Goal: Task Accomplishment & Management: Manage account settings

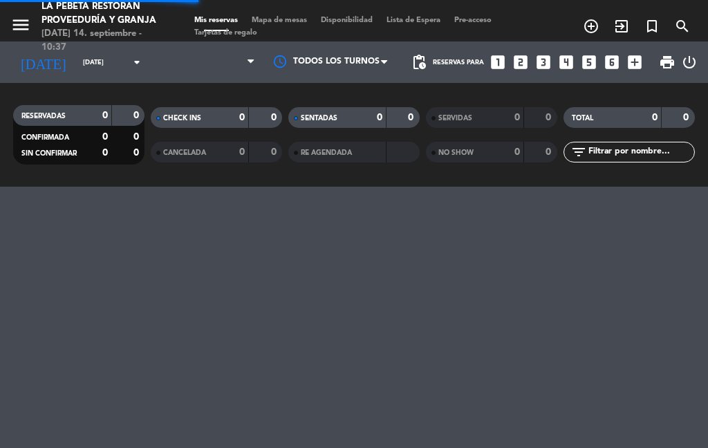
select select "es"
select select "lunch"
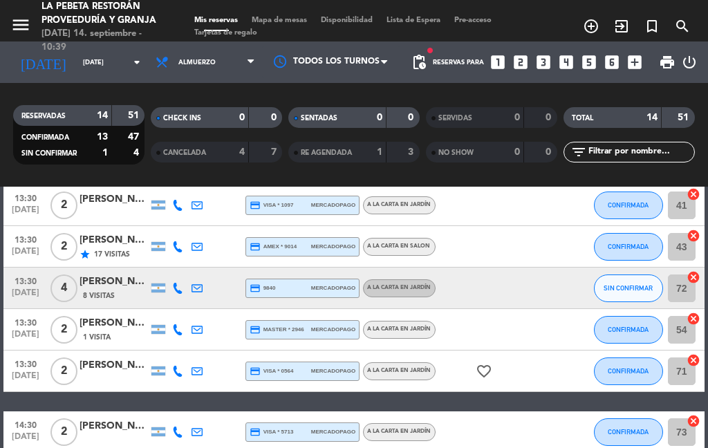
scroll to position [454, 0]
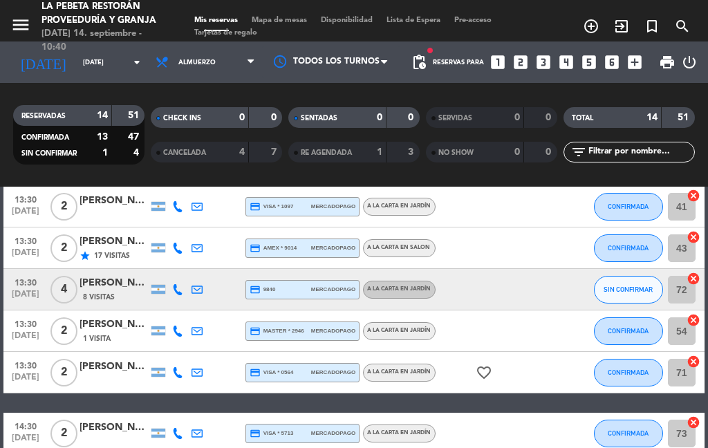
click at [690, 285] on icon "cancel" at bounding box center [694, 279] width 14 height 14
click at [683, 293] on input "72" at bounding box center [682, 290] width 28 height 28
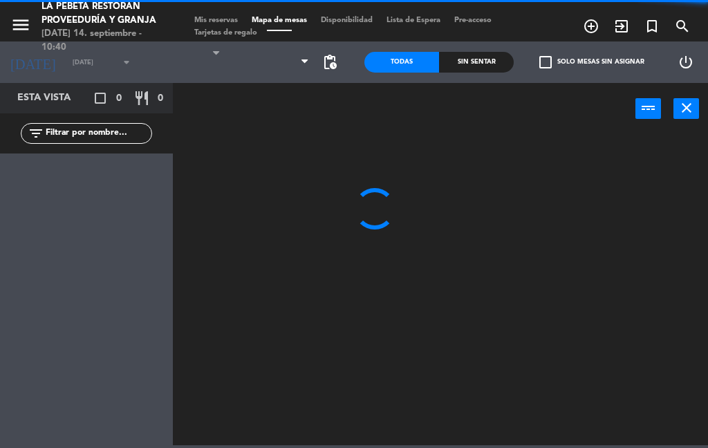
select select "lunch"
select select
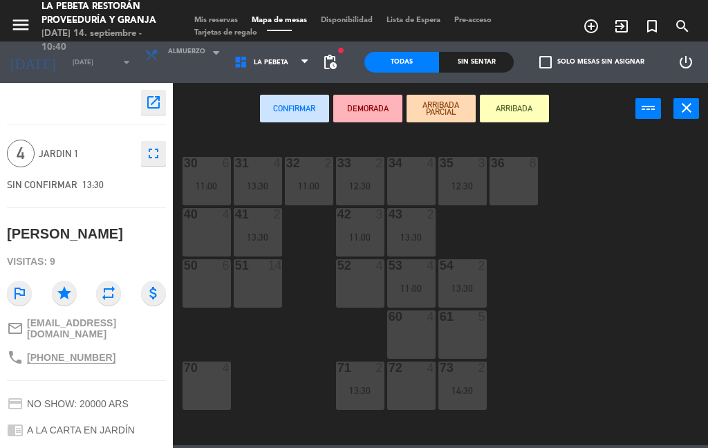
click at [537, 180] on div "36 8" at bounding box center [514, 181] width 48 height 48
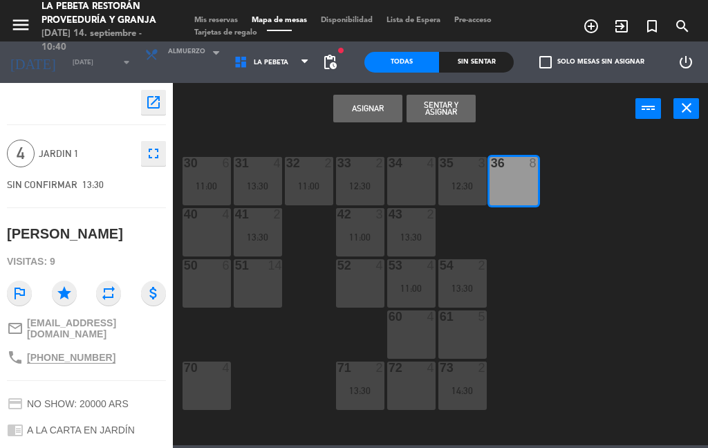
click at [519, 183] on div "36 8" at bounding box center [514, 181] width 48 height 48
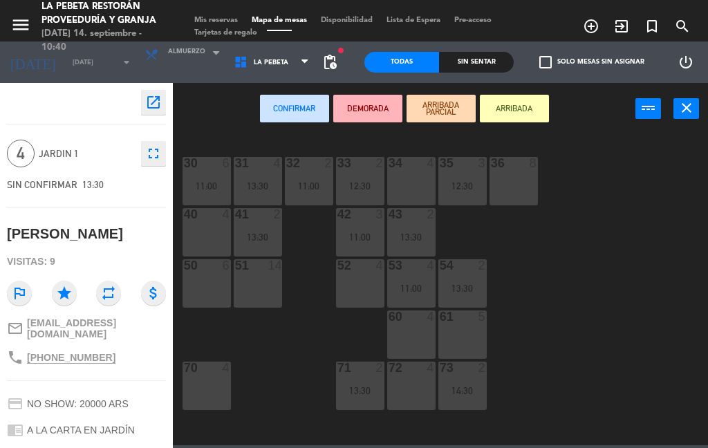
click at [526, 185] on div "36 8" at bounding box center [514, 181] width 48 height 48
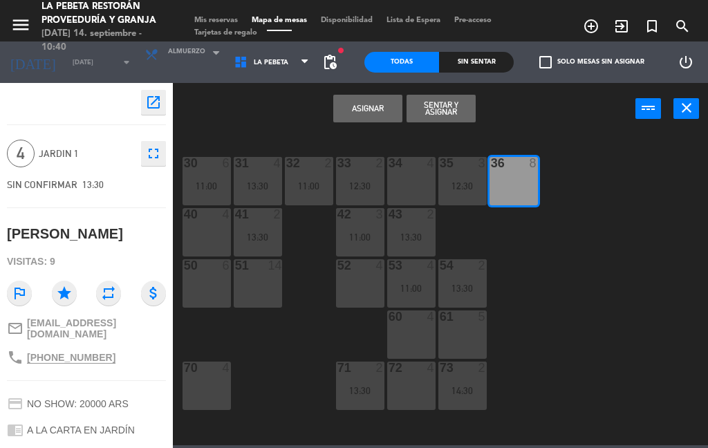
click at [363, 113] on button "Asignar" at bounding box center [367, 109] width 69 height 28
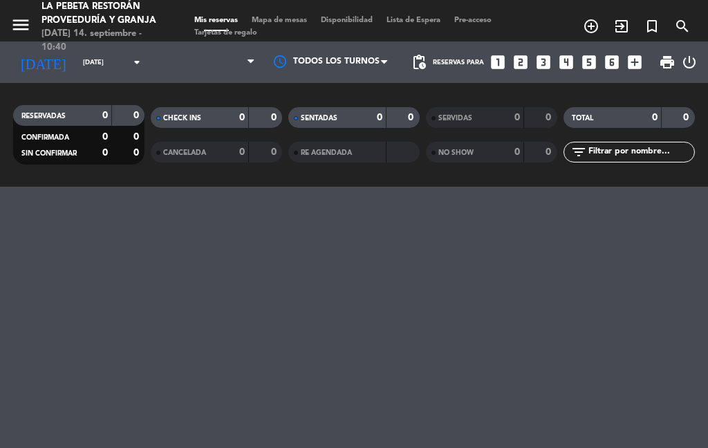
select select "lunch"
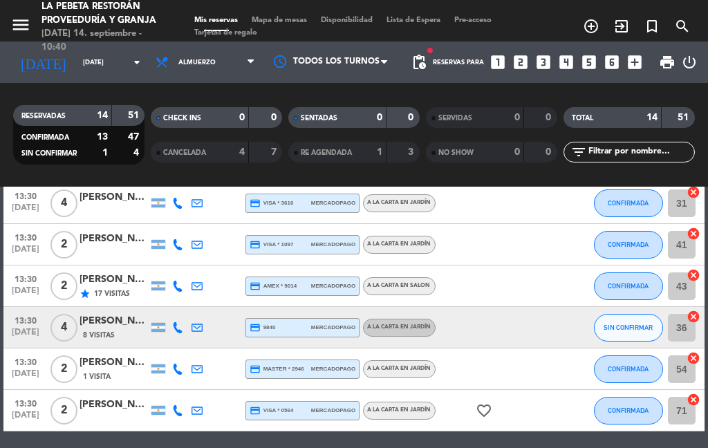
scroll to position [417, 0]
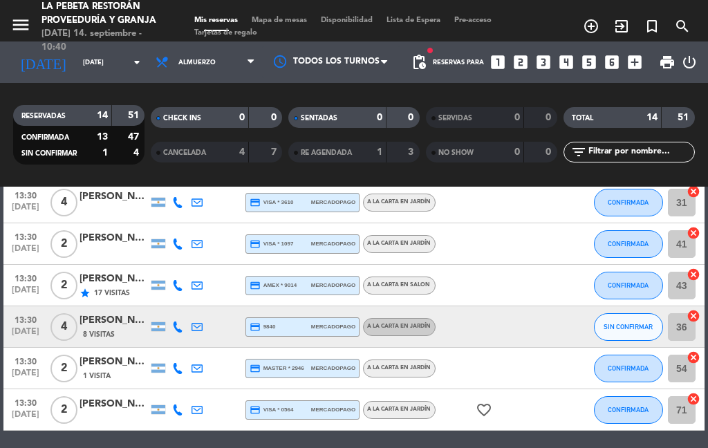
click at [633, 326] on span "SIN CONFIRMAR" at bounding box center [628, 327] width 49 height 8
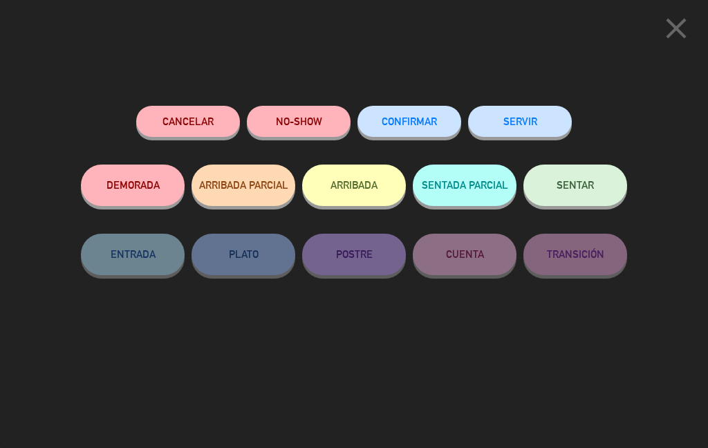
click at [436, 122] on span "CONFIRMAR" at bounding box center [409, 121] width 55 height 12
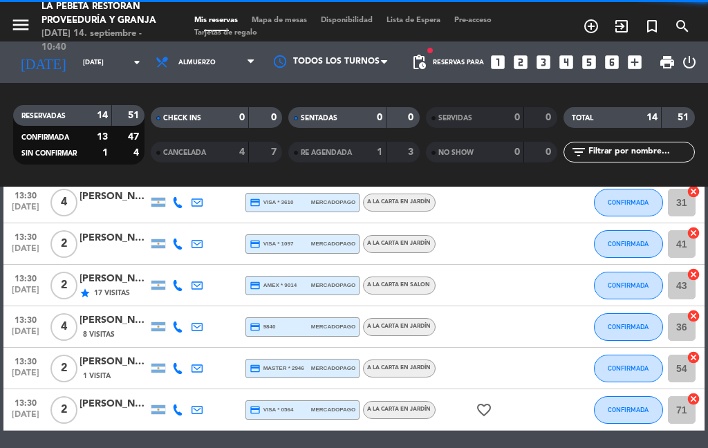
select select "lunch"
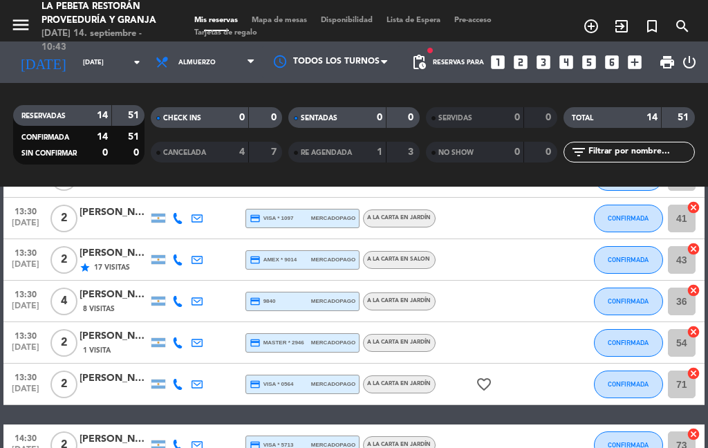
scroll to position [441, 0]
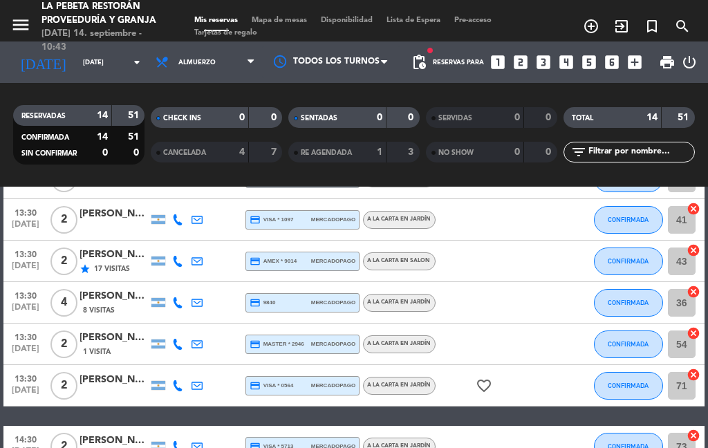
click at [166, 144] on div "CANCELADA 4 7" at bounding box center [216, 152] width 131 height 21
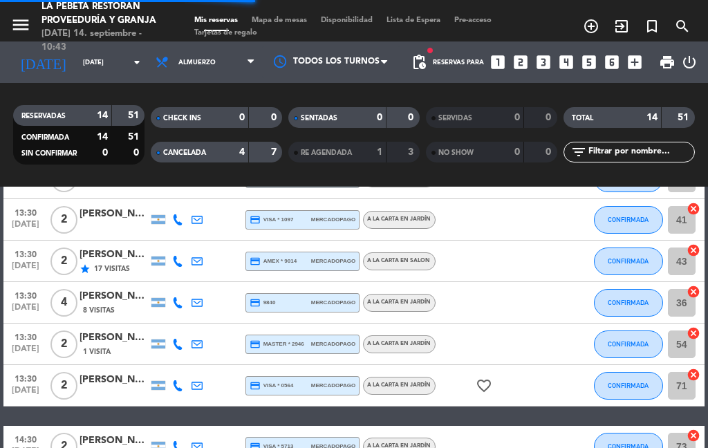
select select "lunch"
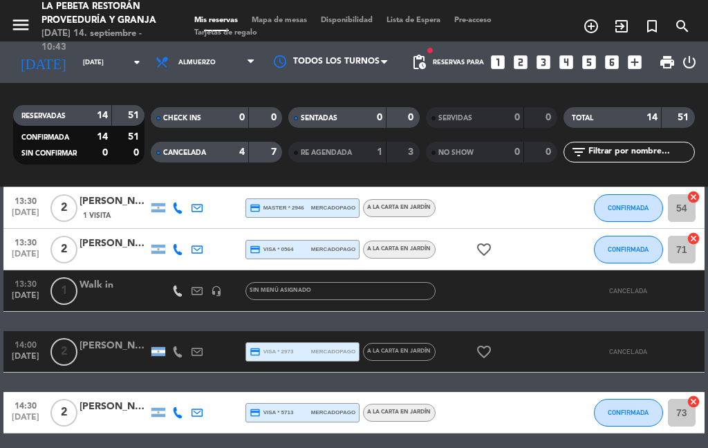
scroll to position [660, 0]
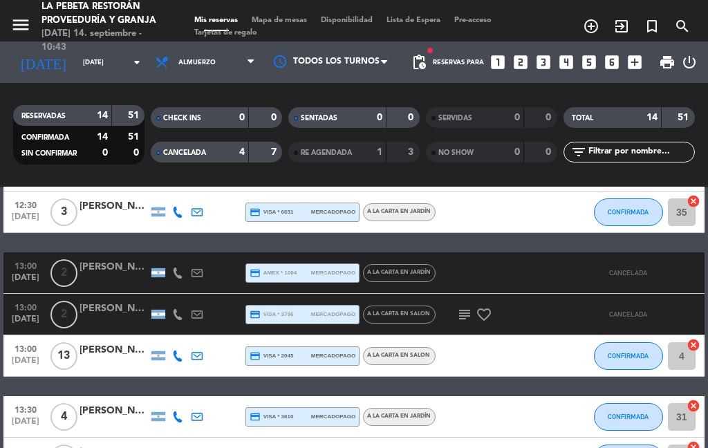
click at [151, 140] on div "CHECK INS 0 0" at bounding box center [217, 124] width 138 height 35
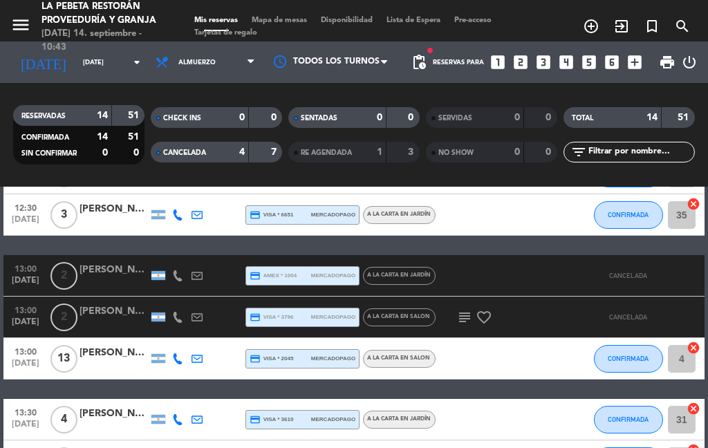
scroll to position [281, 0]
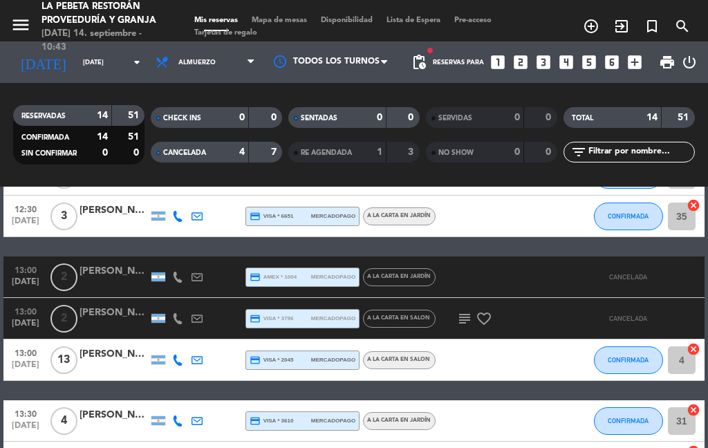
click at [178, 145] on div "CANCELADA" at bounding box center [186, 153] width 64 height 16
select select "lunch"
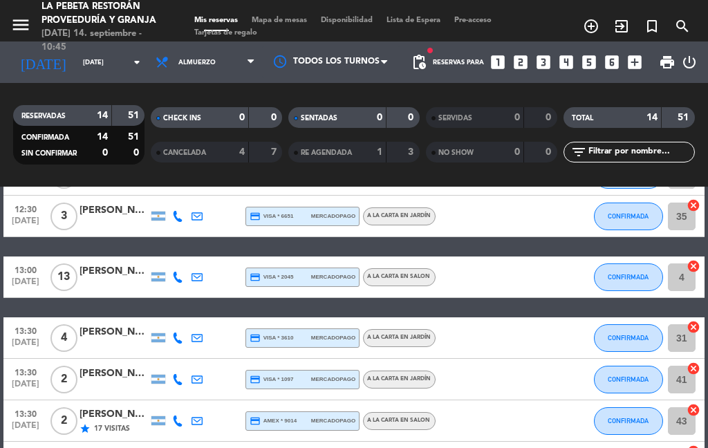
select select "lunch"
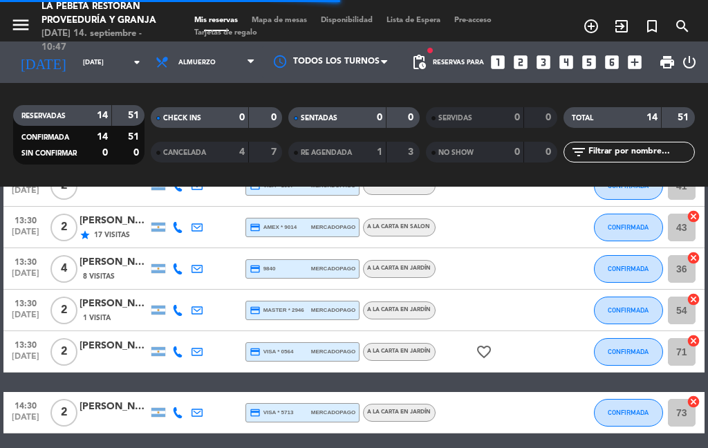
scroll to position [474, 0]
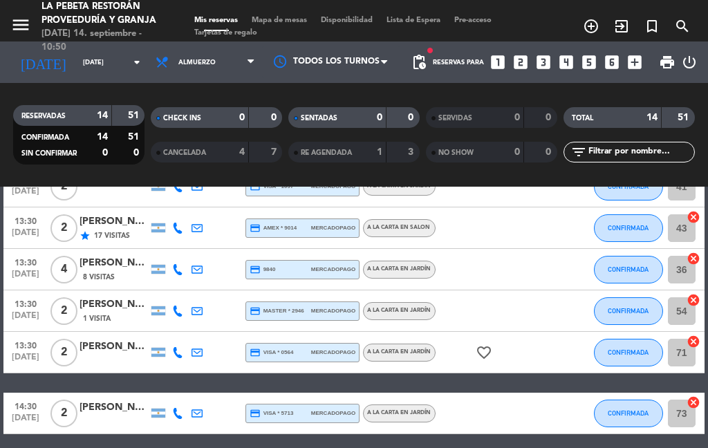
select select "lunch"
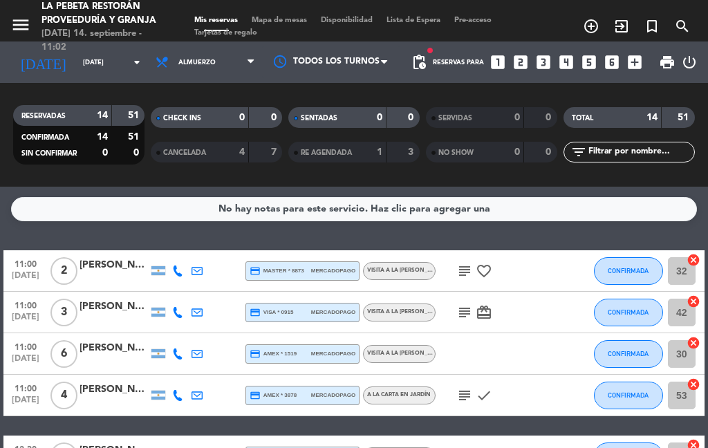
scroll to position [0, 0]
click at [178, 271] on icon at bounding box center [177, 271] width 11 height 11
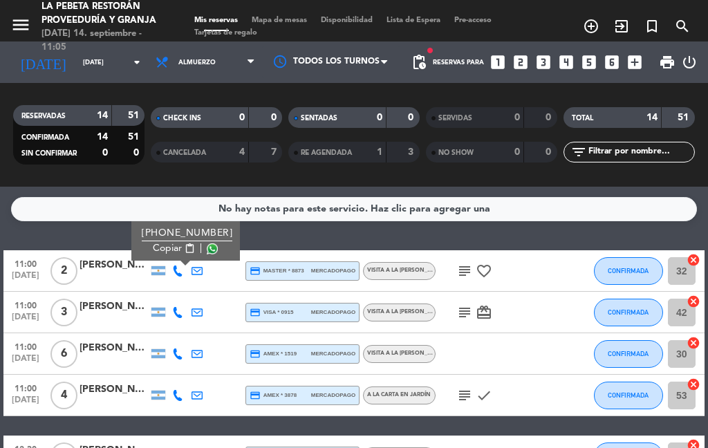
scroll to position [8, 0]
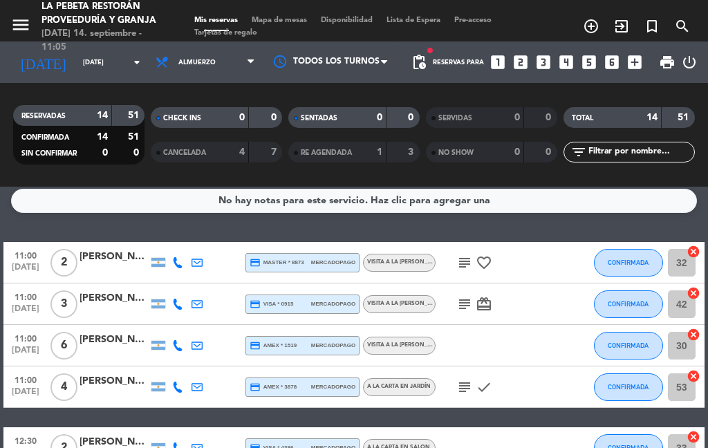
click at [635, 381] on button "CONFIRMADA" at bounding box center [628, 387] width 69 height 28
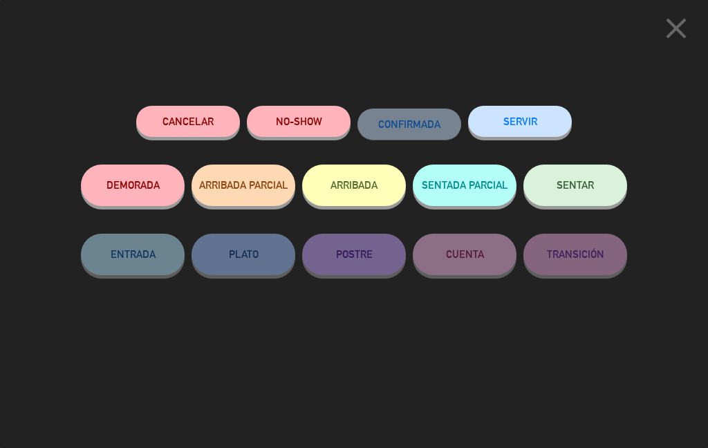
click at [613, 185] on button "SENTAR" at bounding box center [575, 185] width 104 height 41
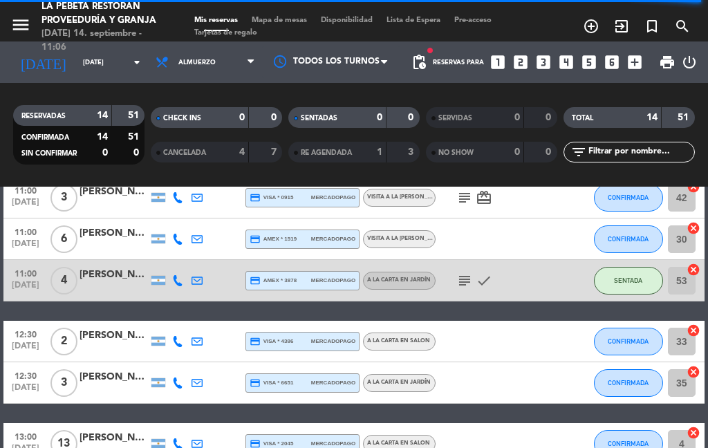
scroll to position [116, 0]
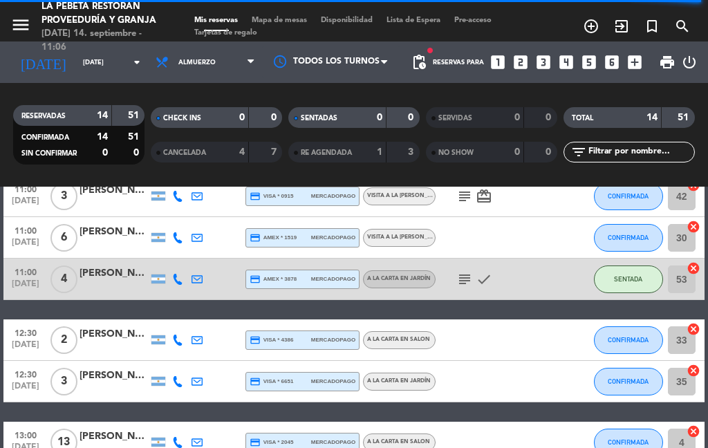
select select "lunch"
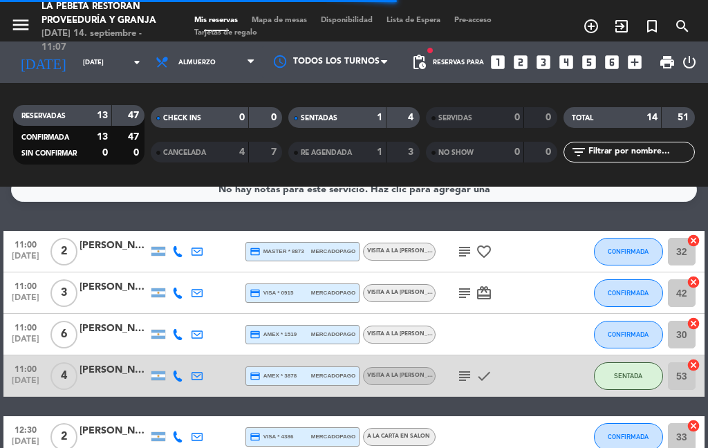
scroll to position [16, 0]
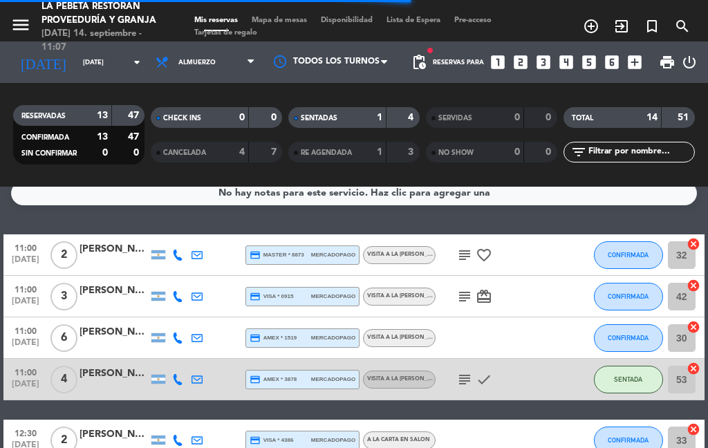
click at [636, 334] on span "CONFIRMADA" at bounding box center [628, 338] width 41 height 8
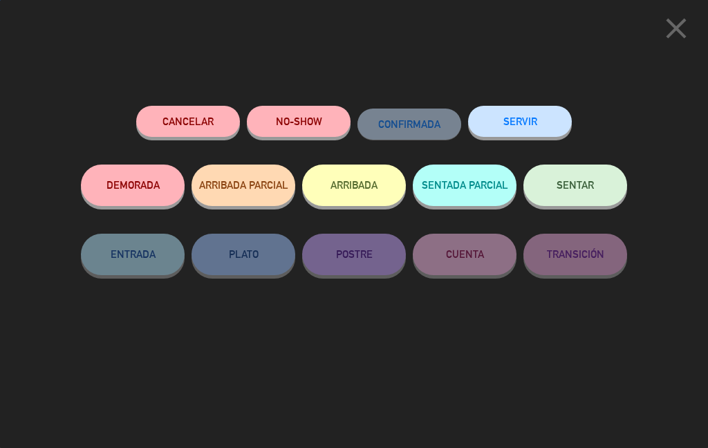
click at [595, 188] on button "SENTAR" at bounding box center [575, 185] width 104 height 41
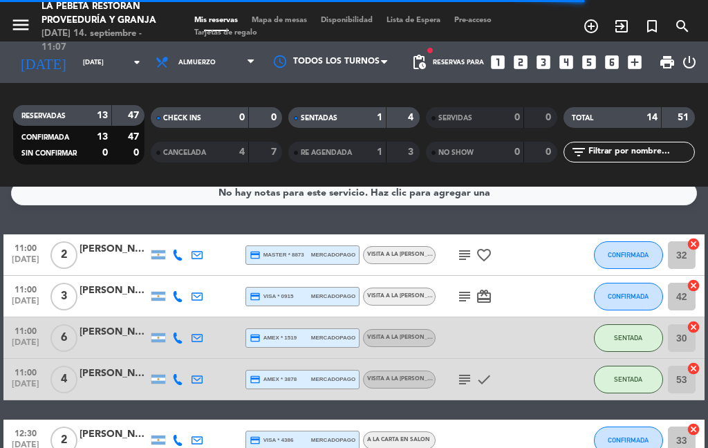
select select "lunch"
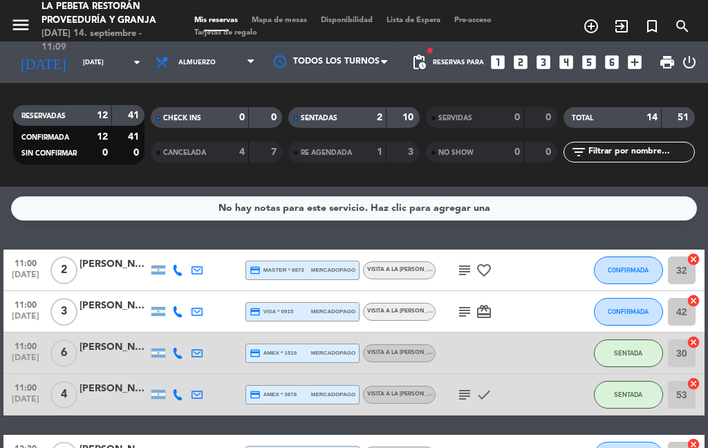
scroll to position [0, 0]
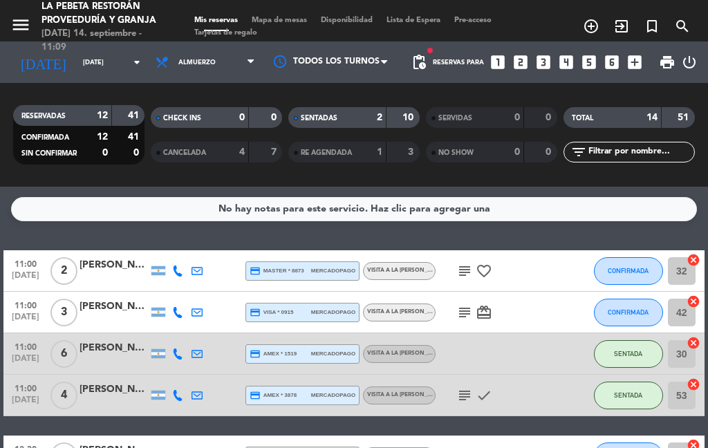
click at [175, 299] on div at bounding box center [177, 312] width 19 height 41
click at [159, 304] on div at bounding box center [158, 312] width 19 height 41
click at [183, 266] on icon at bounding box center [177, 271] width 11 height 11
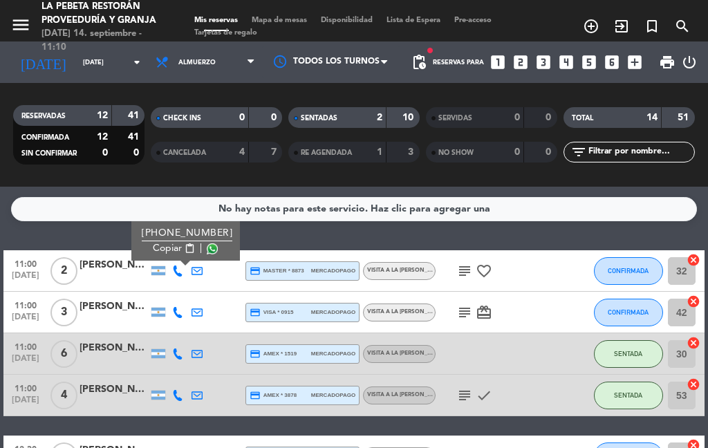
click at [454, 267] on div "subject favorite_border" at bounding box center [494, 270] width 116 height 41
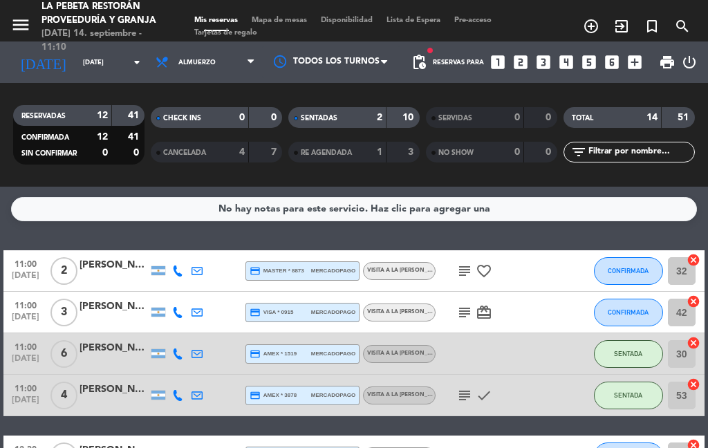
click at [463, 258] on div "subject favorite_border" at bounding box center [494, 270] width 116 height 41
click at [461, 266] on icon "subject" at bounding box center [464, 271] width 17 height 17
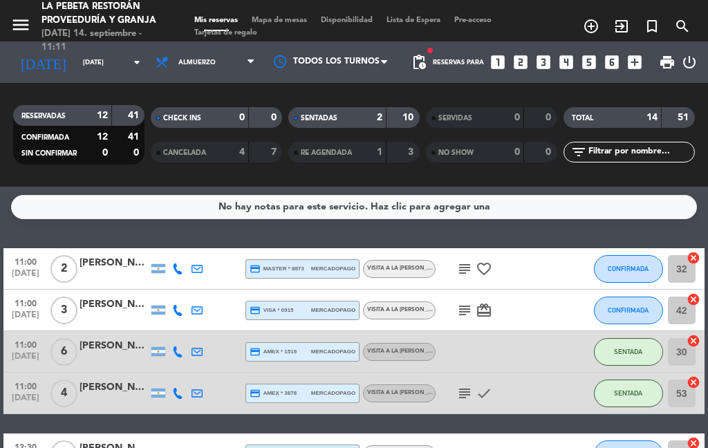
scroll to position [3, 0]
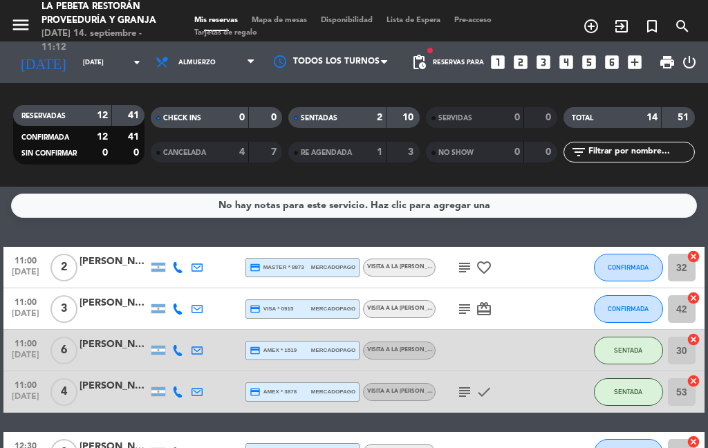
click at [624, 265] on span "CONFIRMADA" at bounding box center [628, 267] width 41 height 8
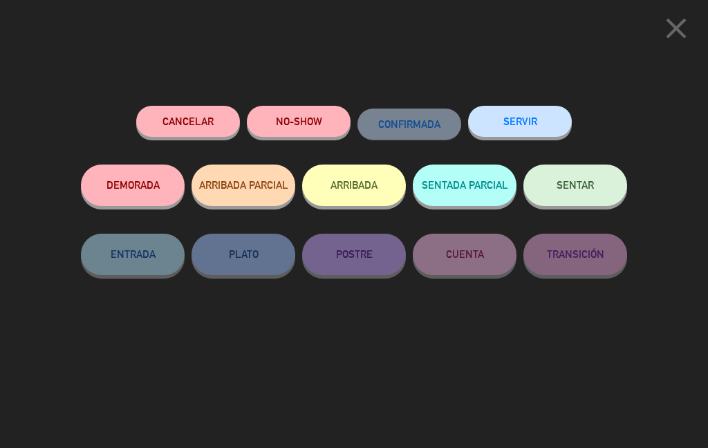
click at [583, 183] on span "SENTAR" at bounding box center [575, 185] width 37 height 12
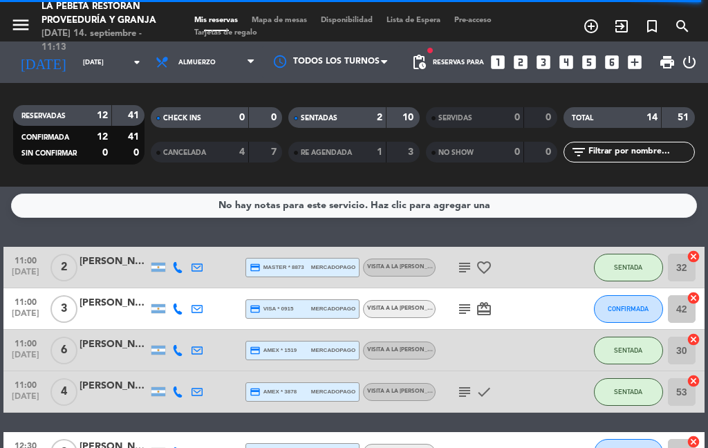
click at [622, 303] on button "CONFIRMADA" at bounding box center [628, 309] width 69 height 28
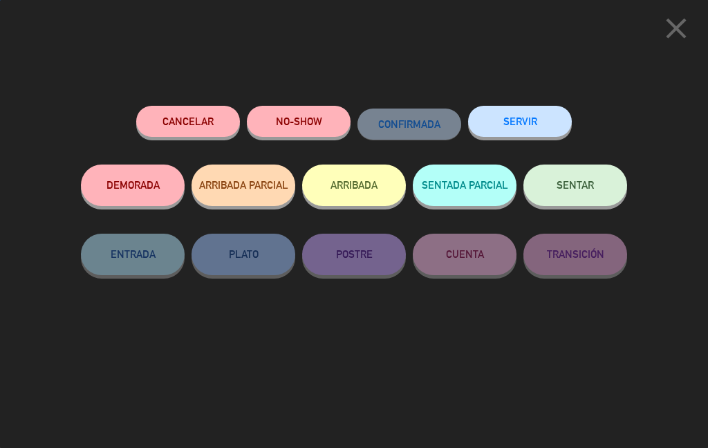
select select "lunch"
click at [665, 32] on icon "close" at bounding box center [676, 28] width 35 height 35
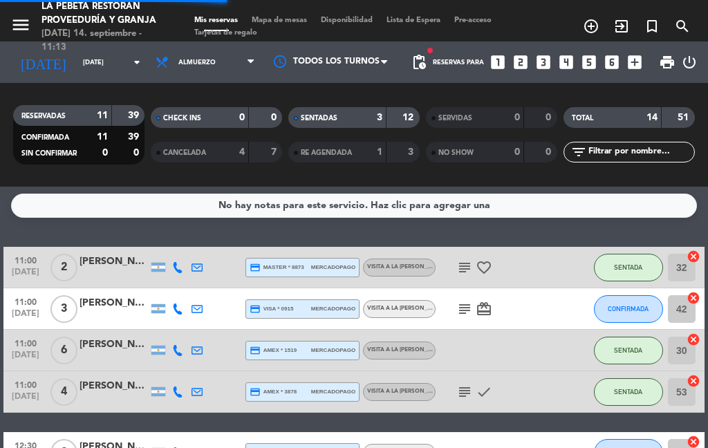
click at [623, 306] on span "CONFIRMADA" at bounding box center [628, 309] width 41 height 8
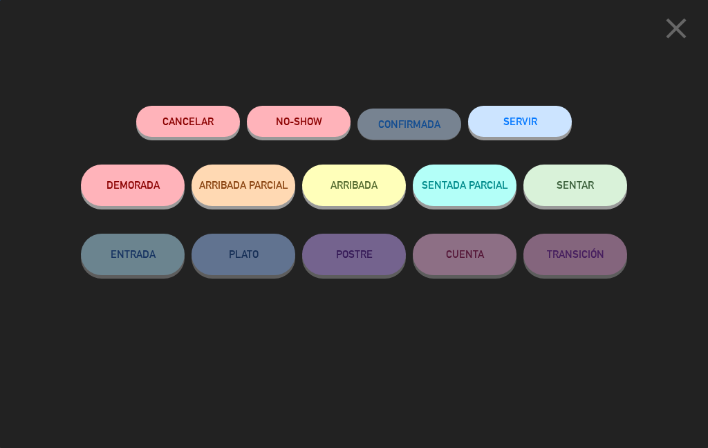
click at [356, 192] on button "ARRIBADA" at bounding box center [354, 185] width 104 height 41
click at [369, 190] on button "ARRIBADA" at bounding box center [354, 185] width 104 height 41
click at [659, 20] on icon "close" at bounding box center [676, 28] width 35 height 35
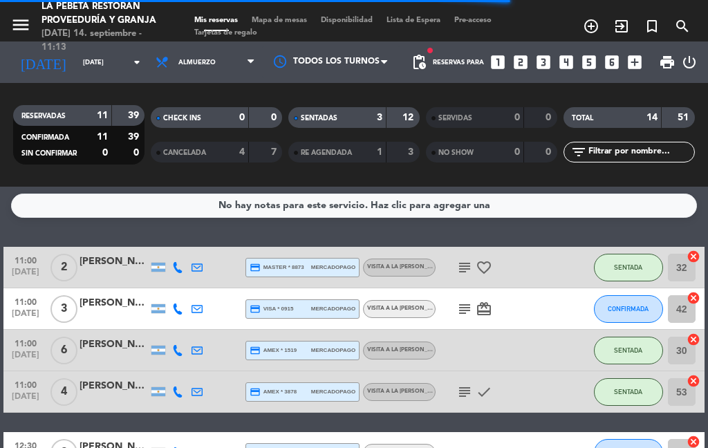
select select "lunch"
click at [642, 393] on span "SENTADA" at bounding box center [628, 392] width 28 height 8
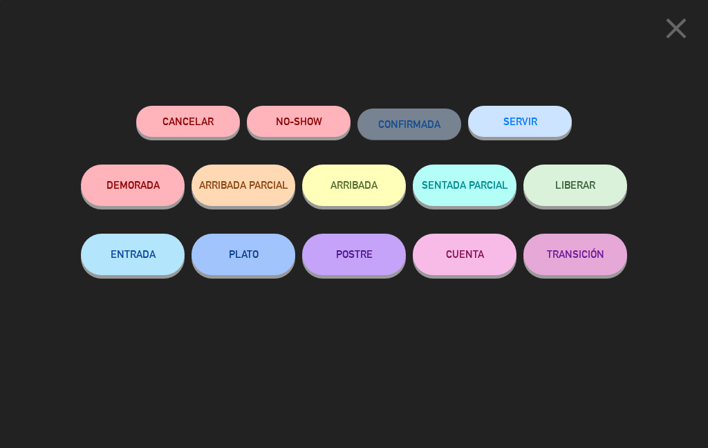
click at [360, 186] on button "ARRIBADA" at bounding box center [354, 185] width 104 height 41
click at [387, 203] on button "ARRIBADA" at bounding box center [354, 185] width 104 height 41
click at [394, 192] on button "ARRIBADA" at bounding box center [354, 185] width 104 height 41
click at [655, 19] on button "close" at bounding box center [676, 30] width 43 height 41
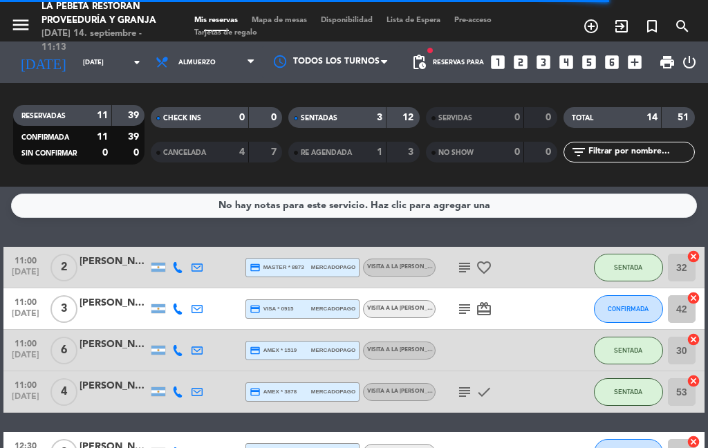
click at [626, 267] on span "SENTADA" at bounding box center [628, 267] width 28 height 8
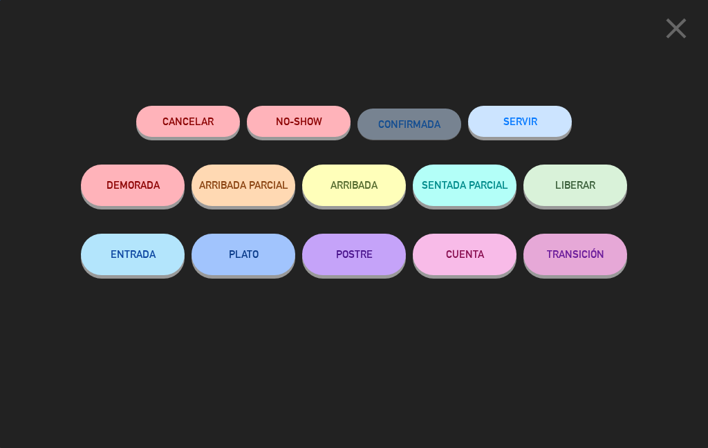
click at [655, 33] on button "close" at bounding box center [676, 30] width 43 height 41
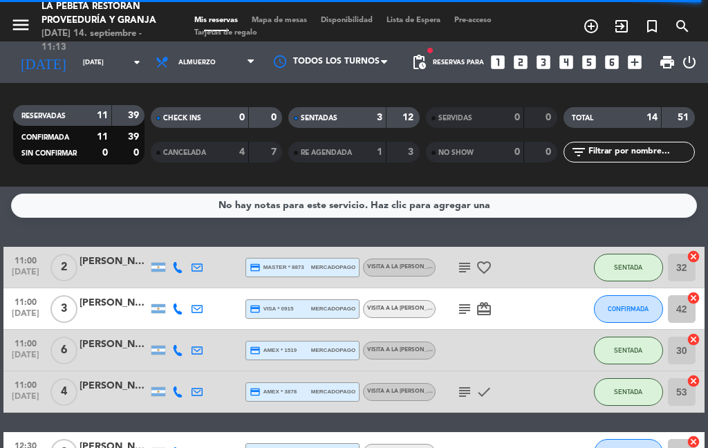
click at [620, 300] on button "CONFIRMADA" at bounding box center [628, 309] width 69 height 28
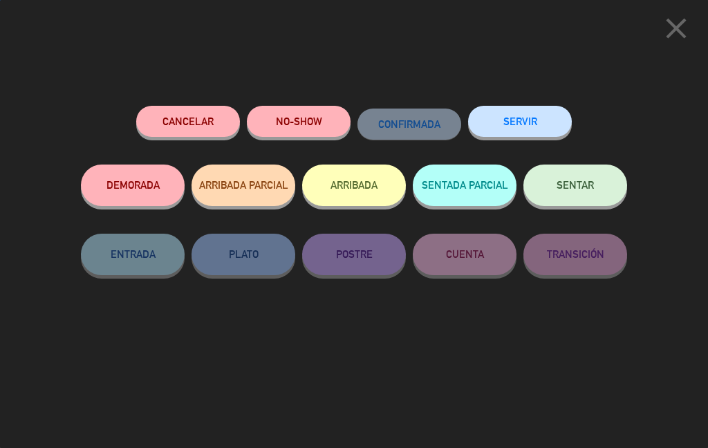
click at [371, 182] on button "ARRIBADA" at bounding box center [354, 185] width 104 height 41
click at [343, 169] on button "ARRIBADA" at bounding box center [354, 185] width 104 height 41
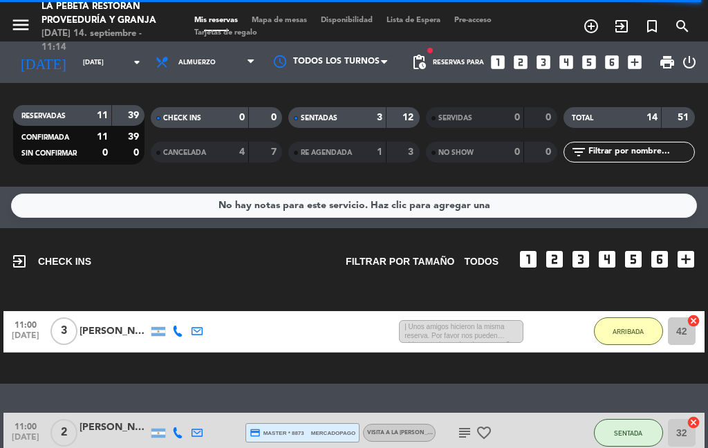
select select "lunch"
click at [135, 337] on div "[PERSON_NAME]" at bounding box center [114, 332] width 69 height 16
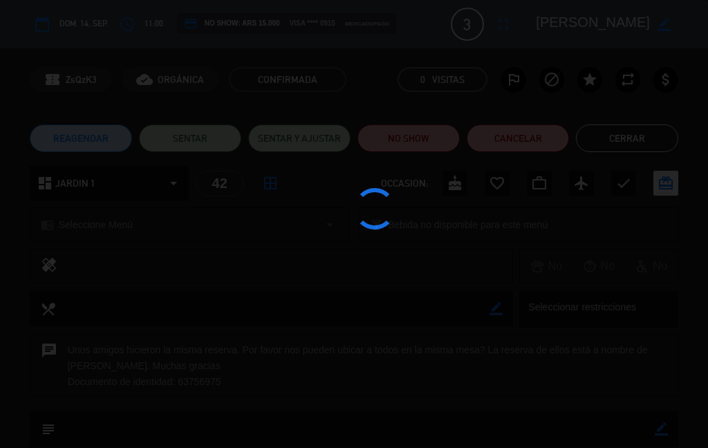
click at [614, 425] on div at bounding box center [354, 224] width 708 height 448
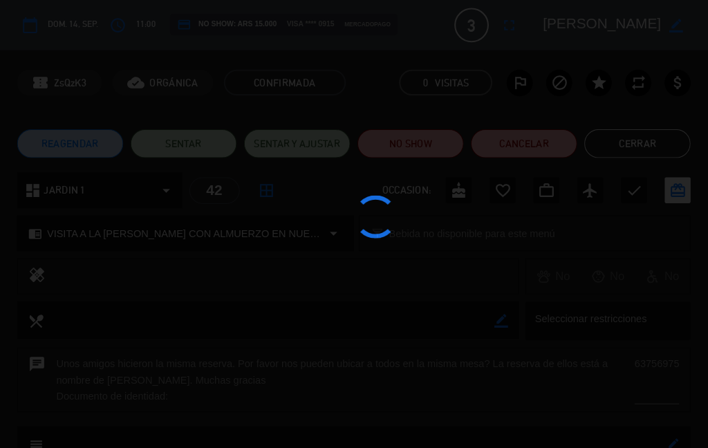
click at [656, 53] on div at bounding box center [354, 224] width 708 height 448
click at [638, 87] on div at bounding box center [354, 224] width 708 height 448
